Goal: Task Accomplishment & Management: Complete application form

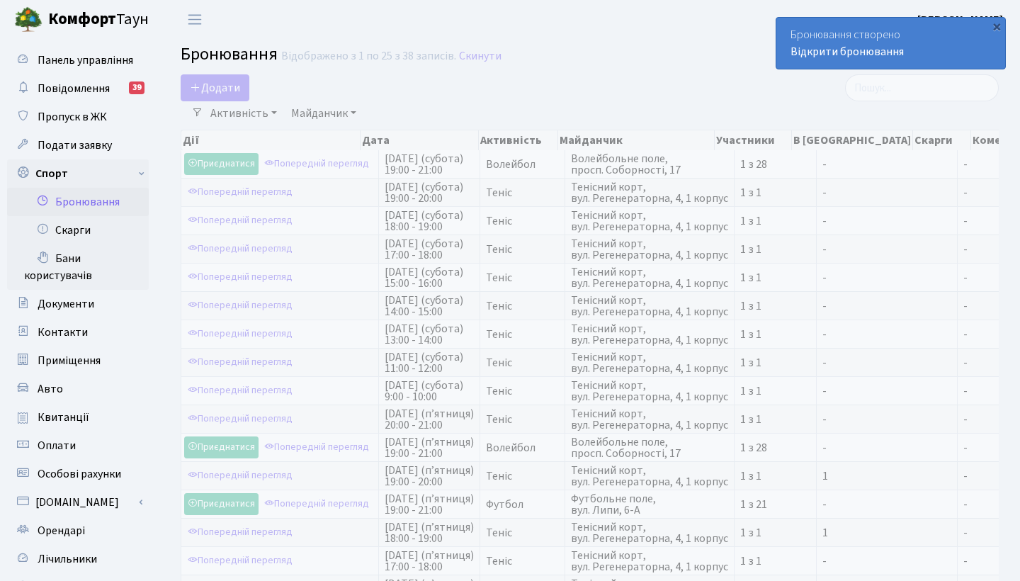
select select "25"
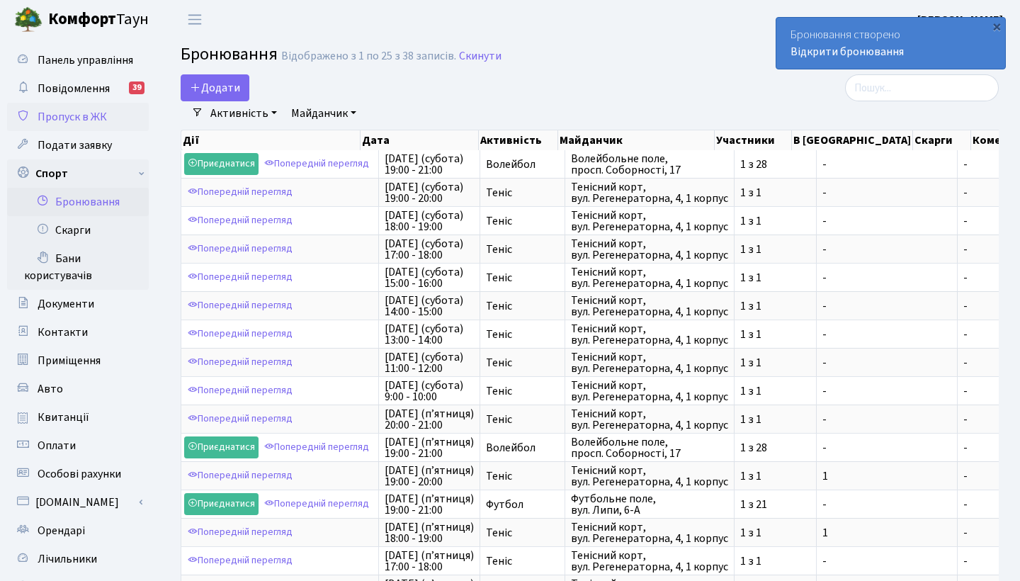
click at [91, 119] on span "Пропуск в ЖК" at bounding box center [72, 117] width 69 height 16
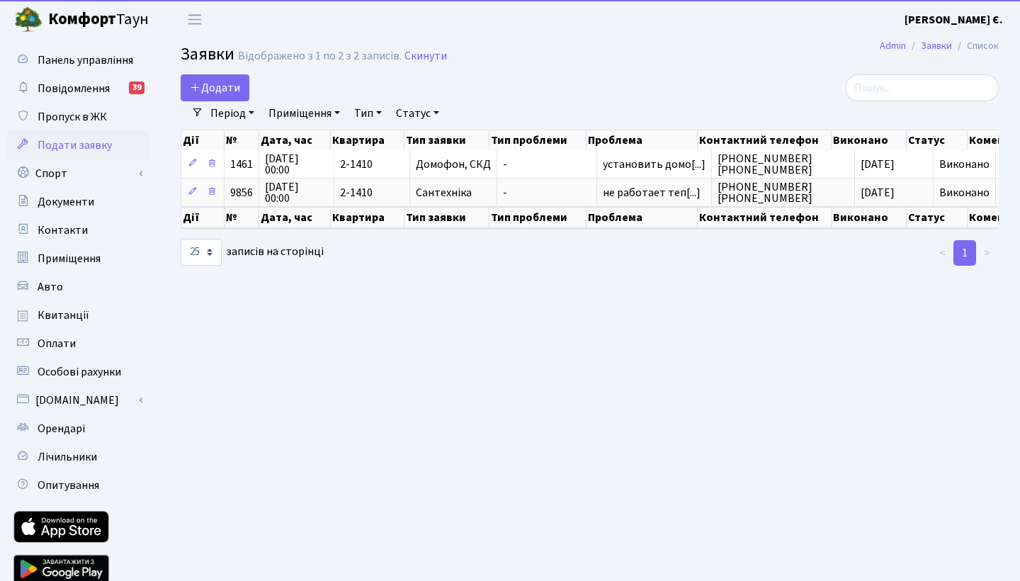
select select "25"
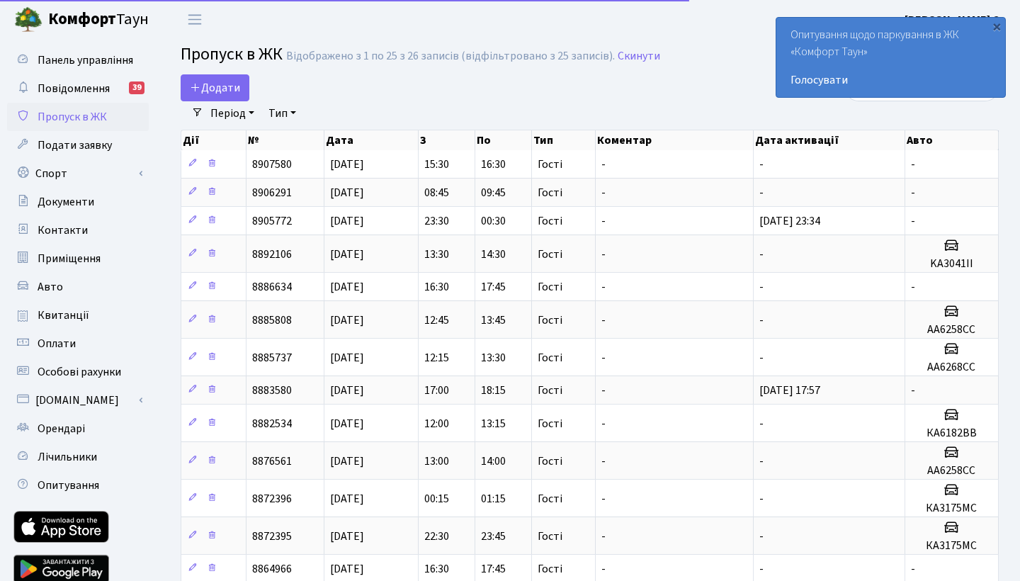
select select "25"
click at [230, 83] on span "Додати" at bounding box center [215, 88] width 50 height 16
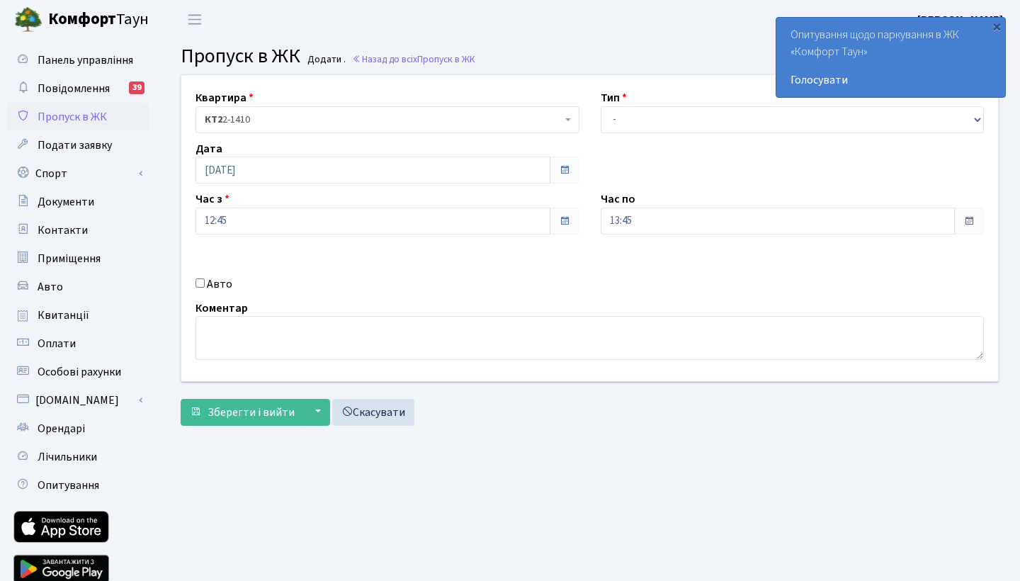
click at [669, 101] on div "Тип - Доставка Таксі Гості Сервіс" at bounding box center [792, 111] width 405 height 44
select select "3"
click at [251, 409] on span "Зберегти і вийти" at bounding box center [251, 412] width 87 height 16
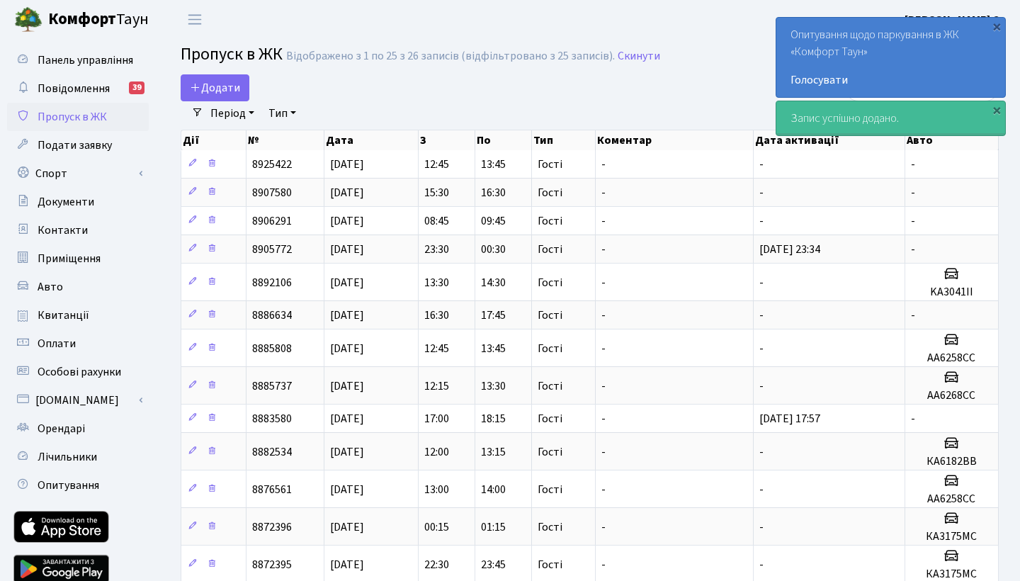
select select "25"
